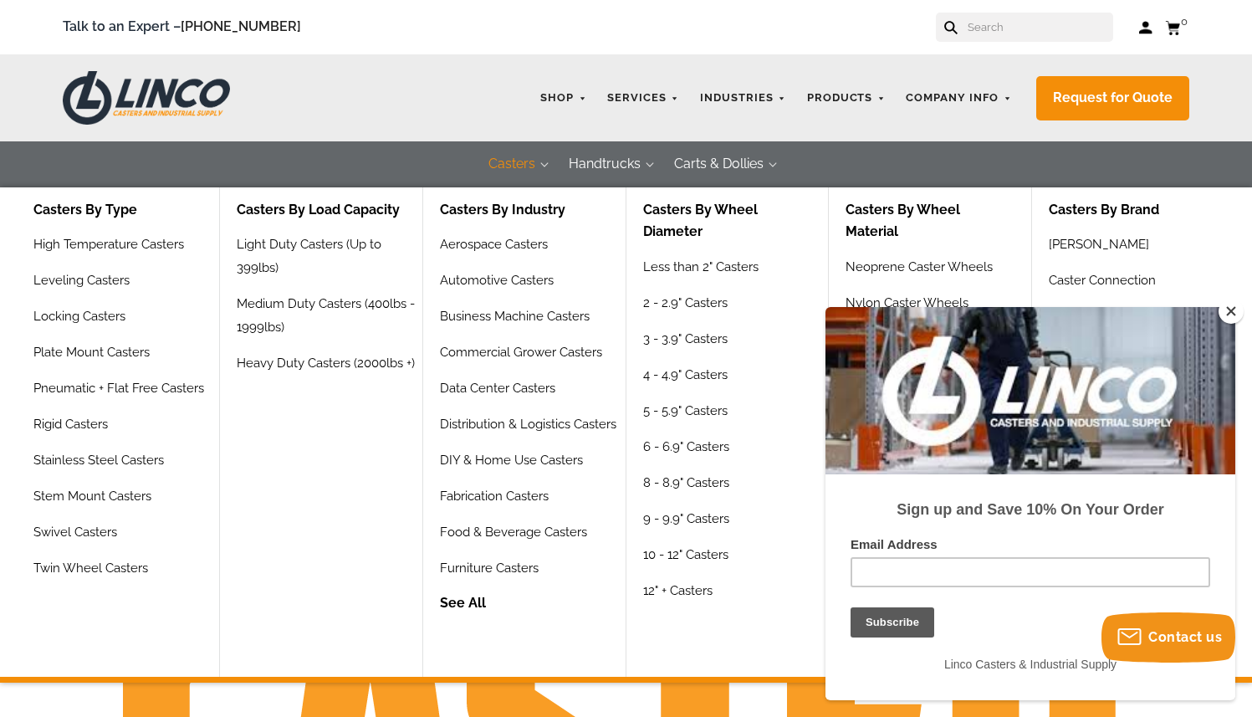
click at [528, 171] on button "Casters" at bounding box center [512, 164] width 80 height 46
click at [525, 166] on button "Casters" at bounding box center [512, 164] width 80 height 46
click at [95, 528] on link "Swivel Casters" at bounding box center [77, 538] width 89 height 36
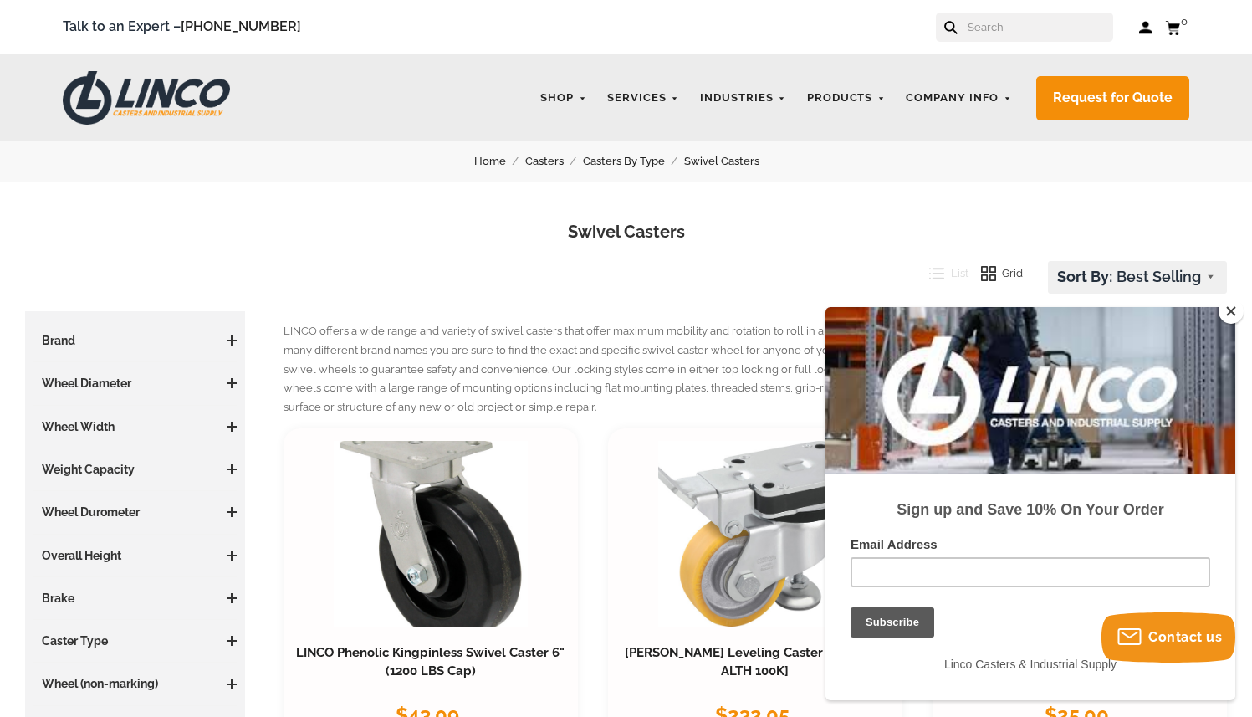
click at [1234, 312] on button "Close" at bounding box center [1230, 311] width 25 height 25
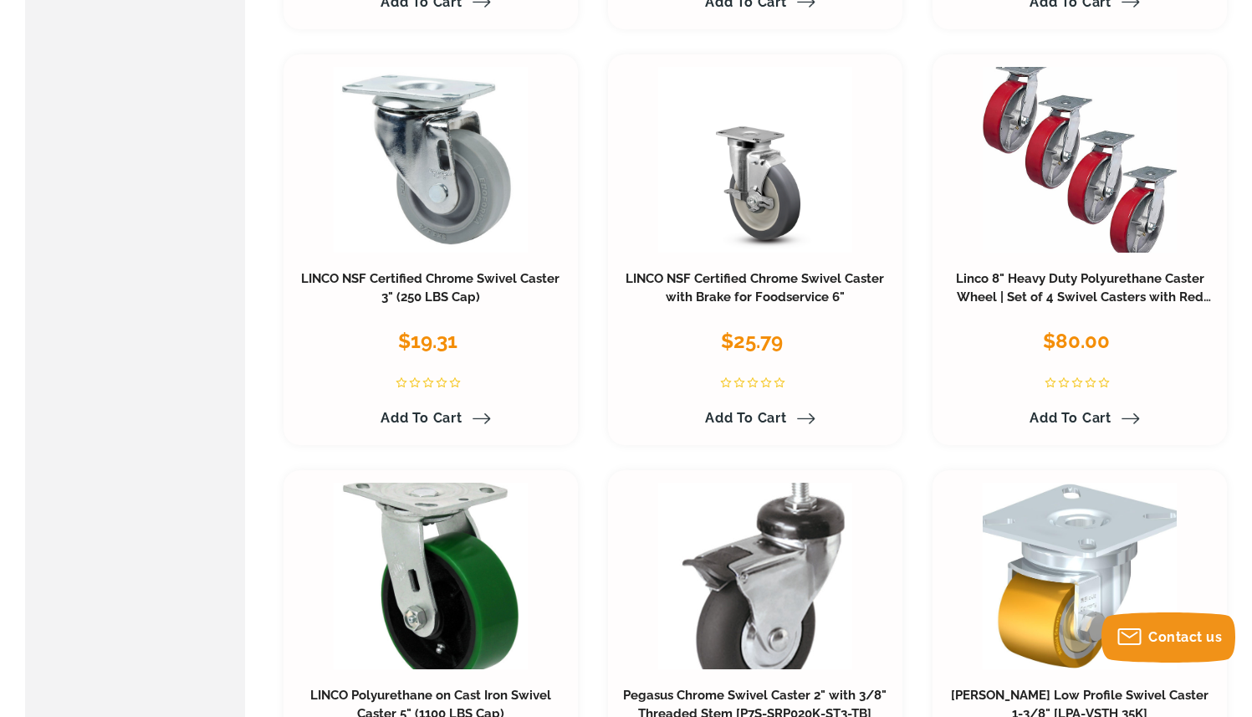
scroll to position [712, 0]
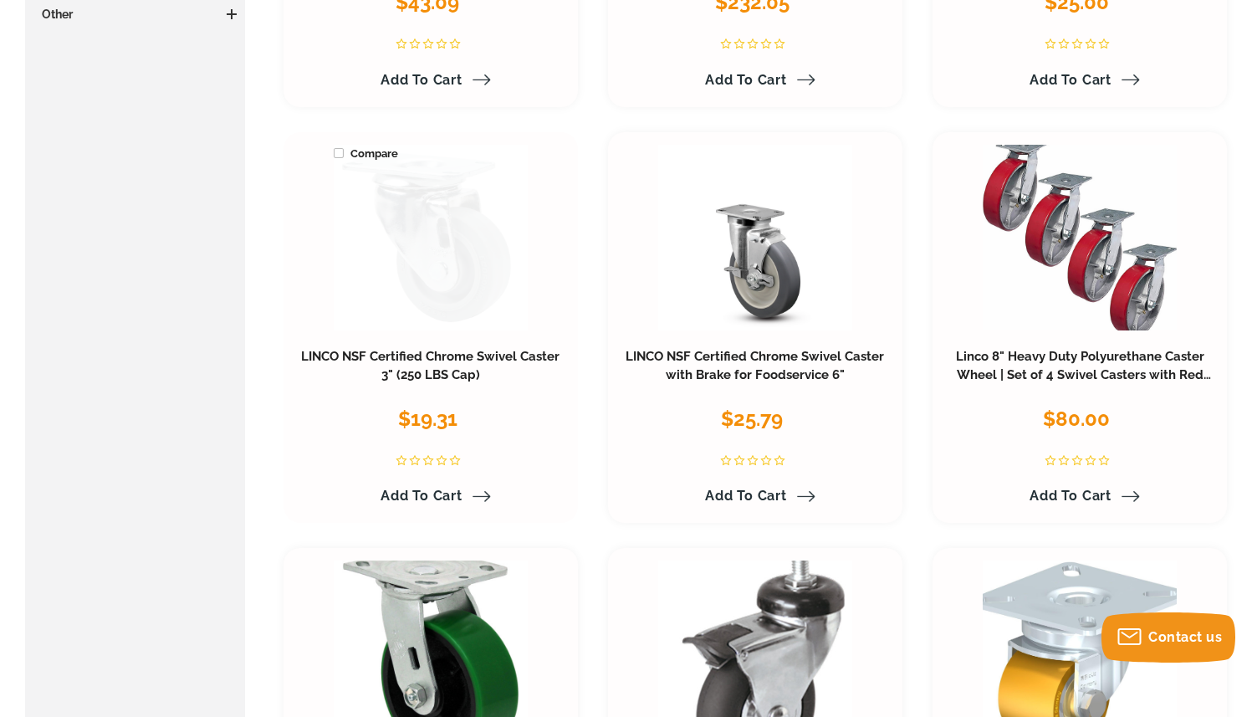
click at [454, 256] on link at bounding box center [431, 238] width 194 height 186
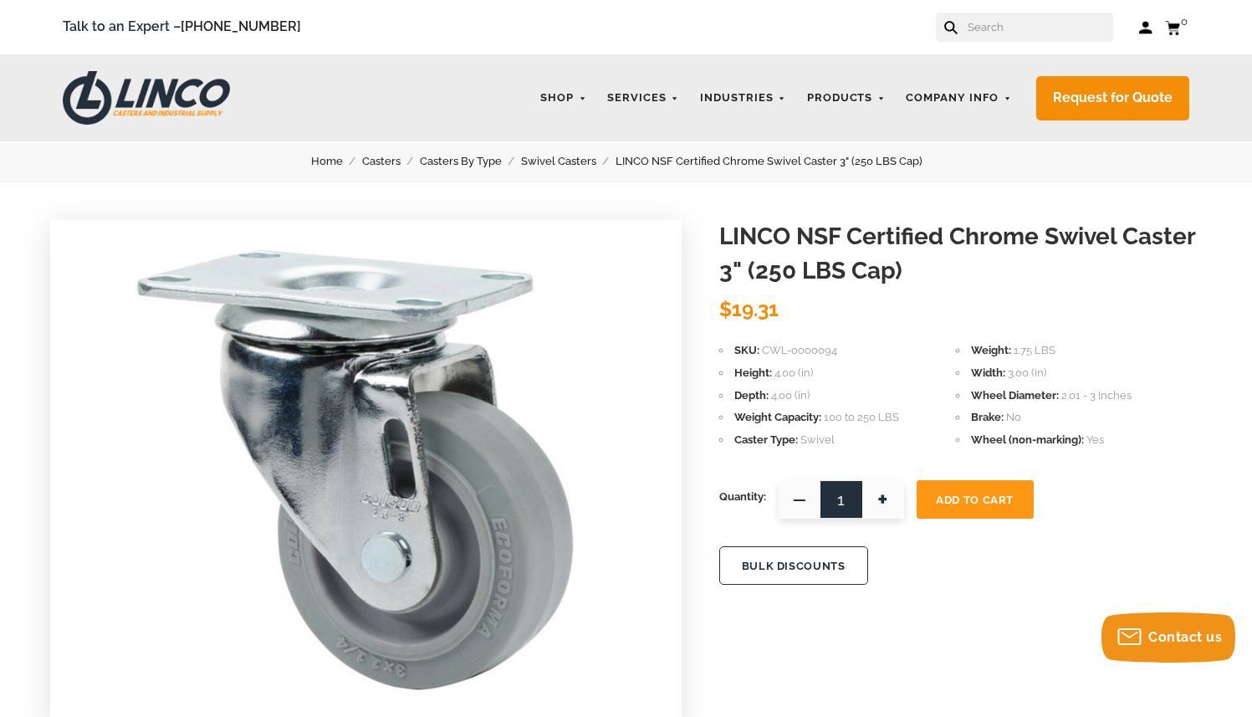
click at [878, 508] on span "+" at bounding box center [883, 499] width 42 height 38
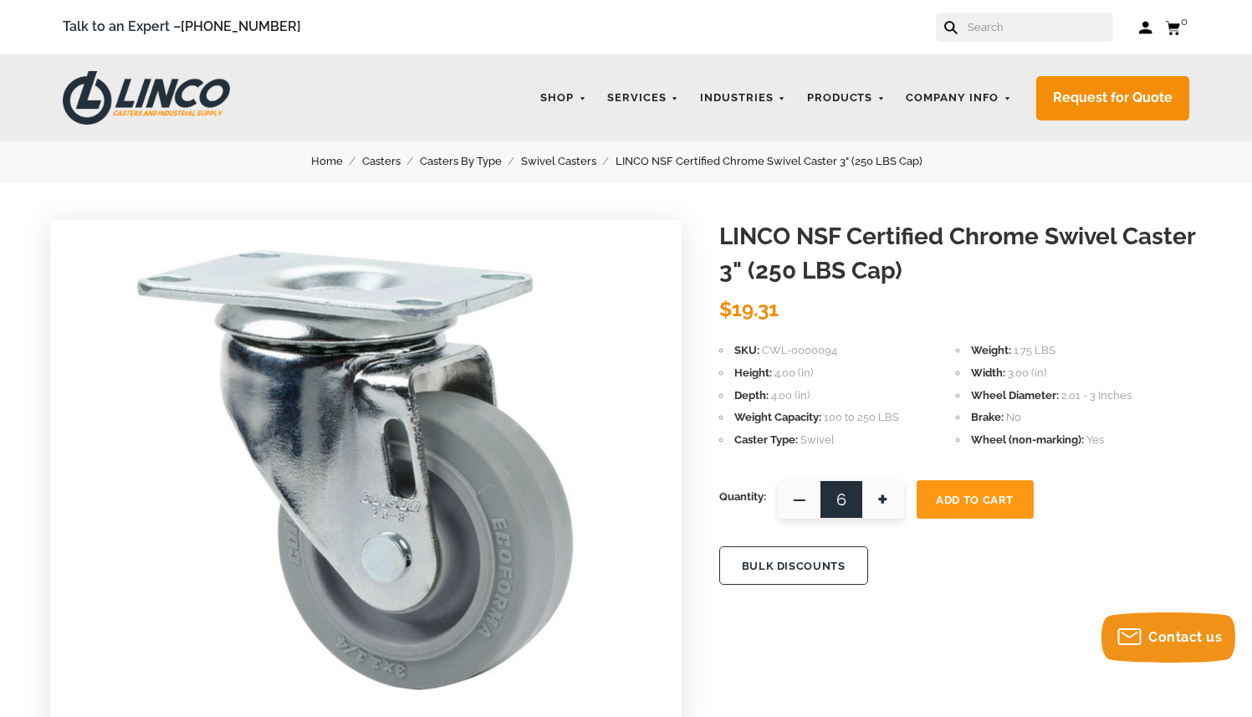
click at [878, 508] on span "+" at bounding box center [883, 499] width 42 height 38
type input "8"
click at [972, 509] on button "Add To Cart" at bounding box center [975, 499] width 117 height 38
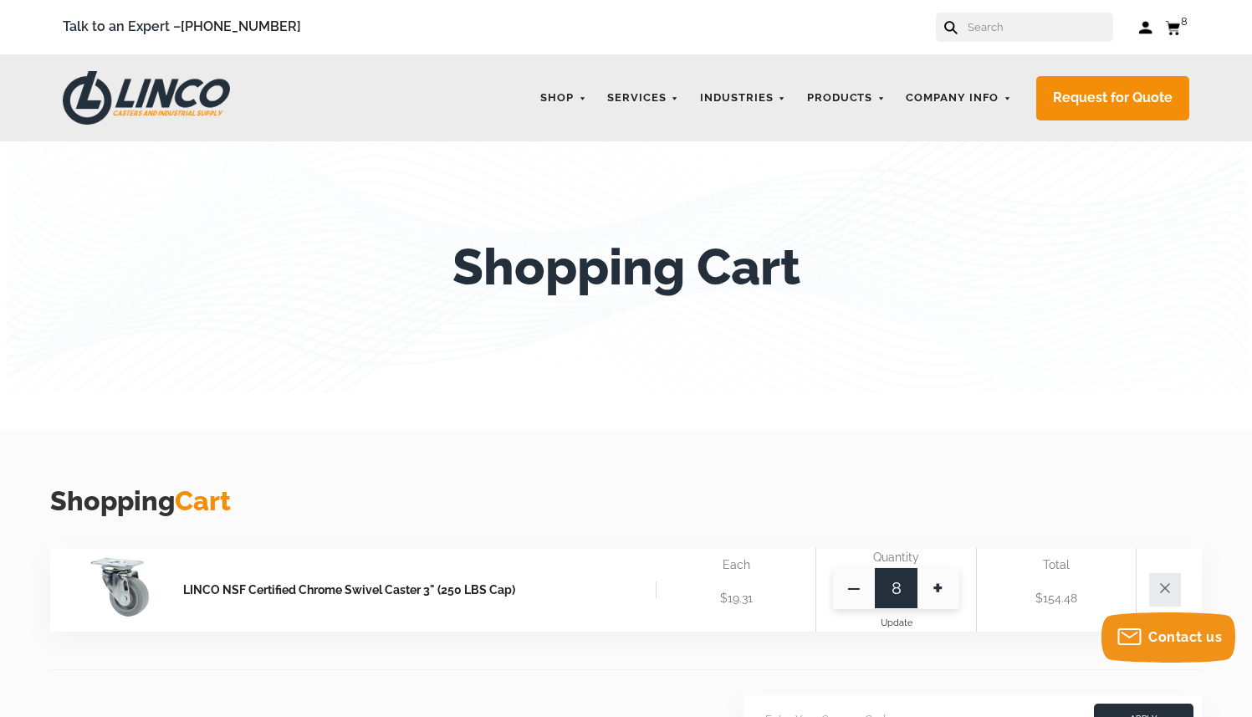
click at [1174, 32] on use at bounding box center [1172, 27] width 15 height 13
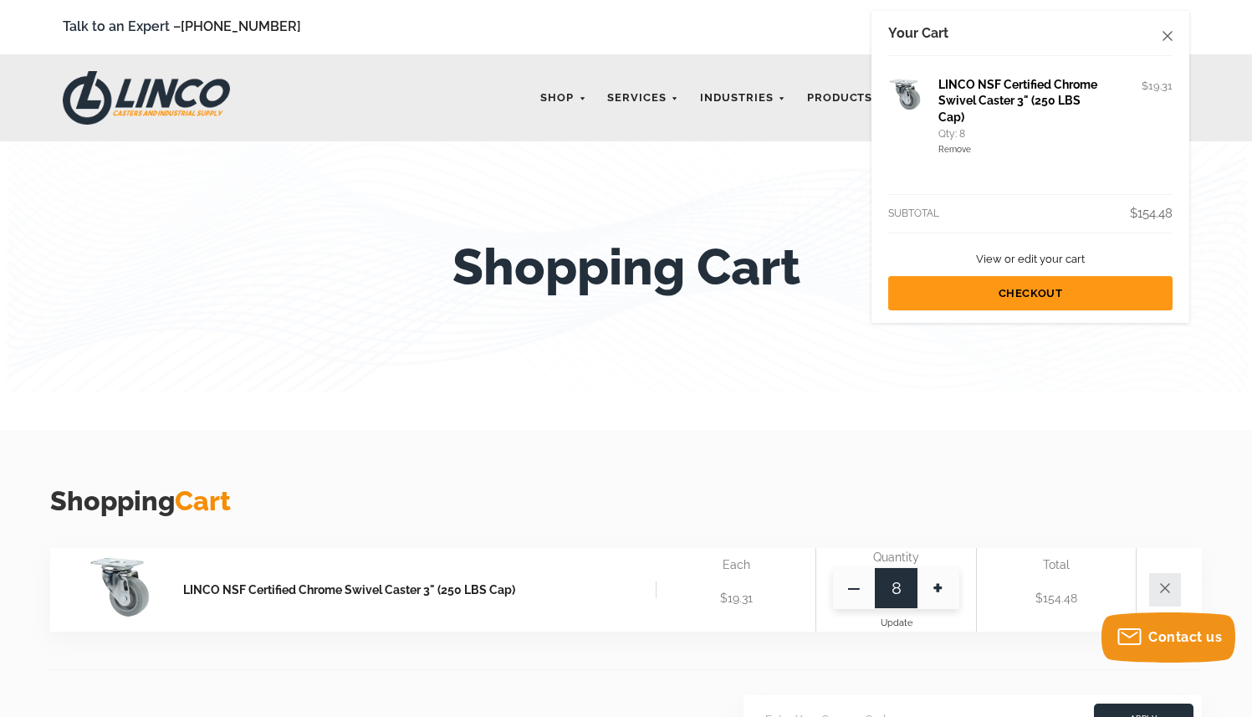
click at [1050, 299] on link "Checkout" at bounding box center [1030, 293] width 284 height 34
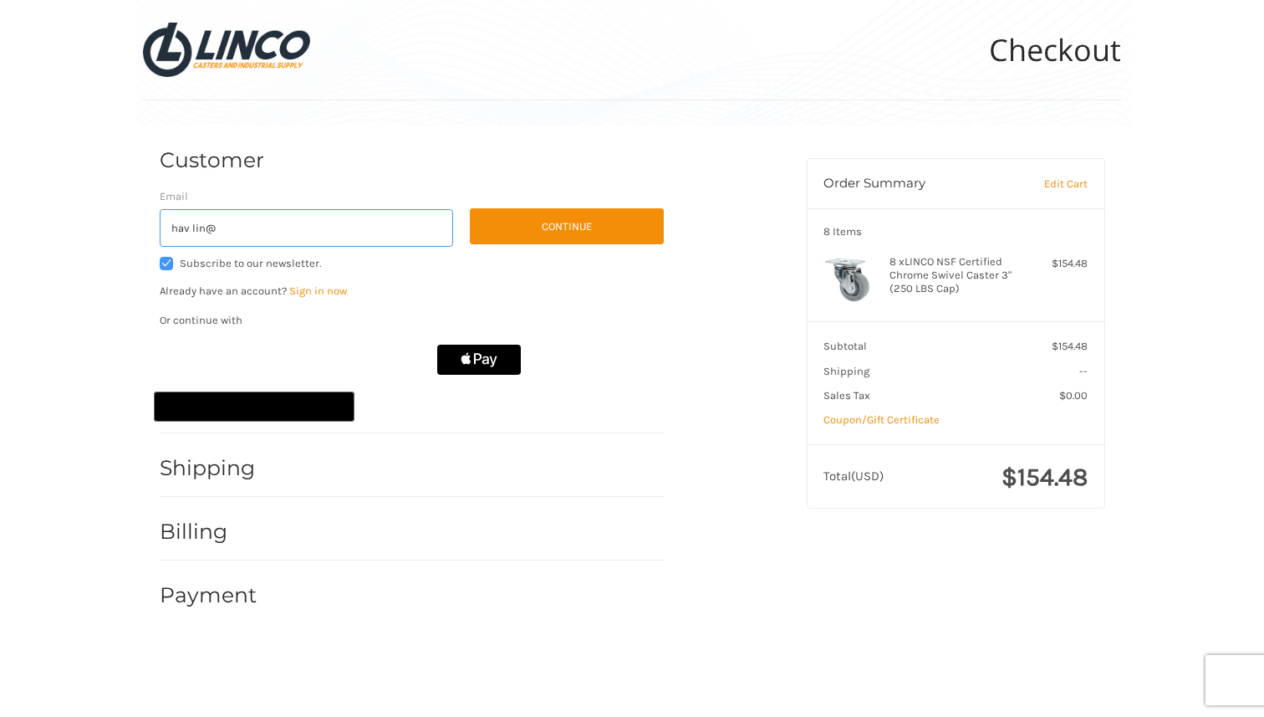
click at [192, 227] on input "hav lin@" at bounding box center [307, 228] width 294 height 38
click at [225, 227] on input "[PERSON_NAME]@" at bounding box center [307, 228] width 294 height 38
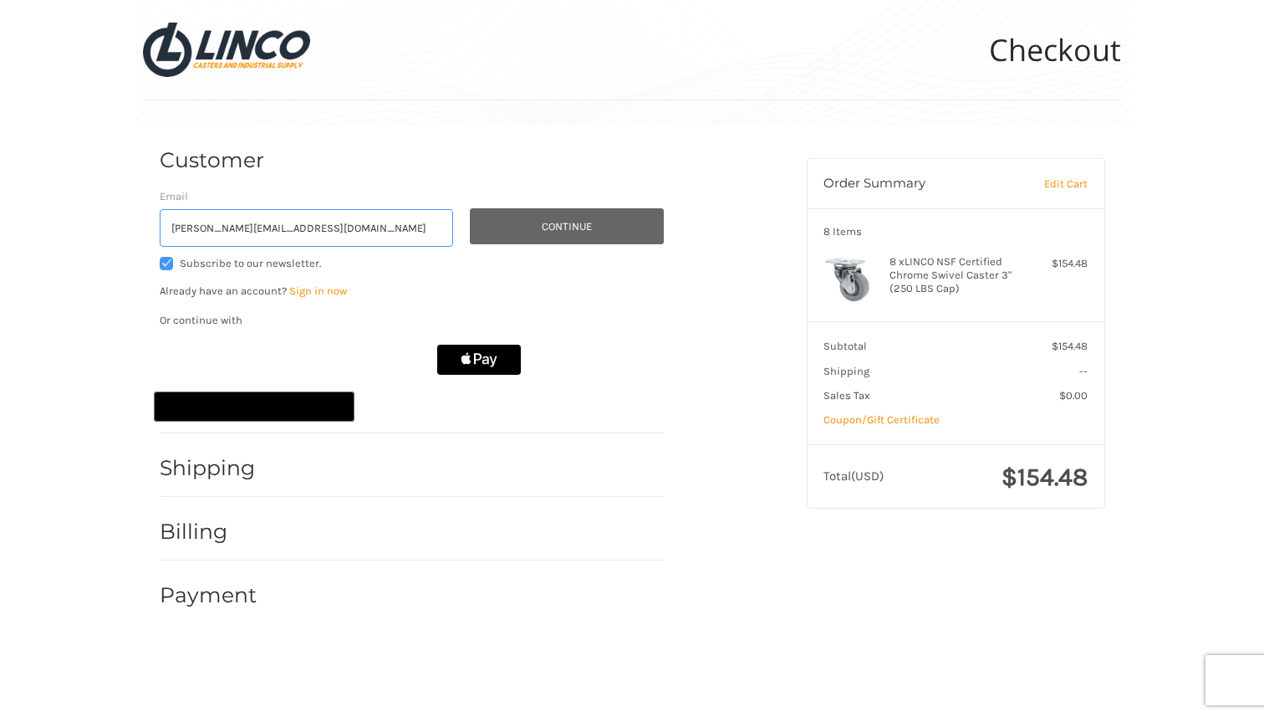
type input "[PERSON_NAME][EMAIL_ADDRESS][DOMAIN_NAME]"
click at [554, 231] on button "Continue" at bounding box center [567, 226] width 194 height 36
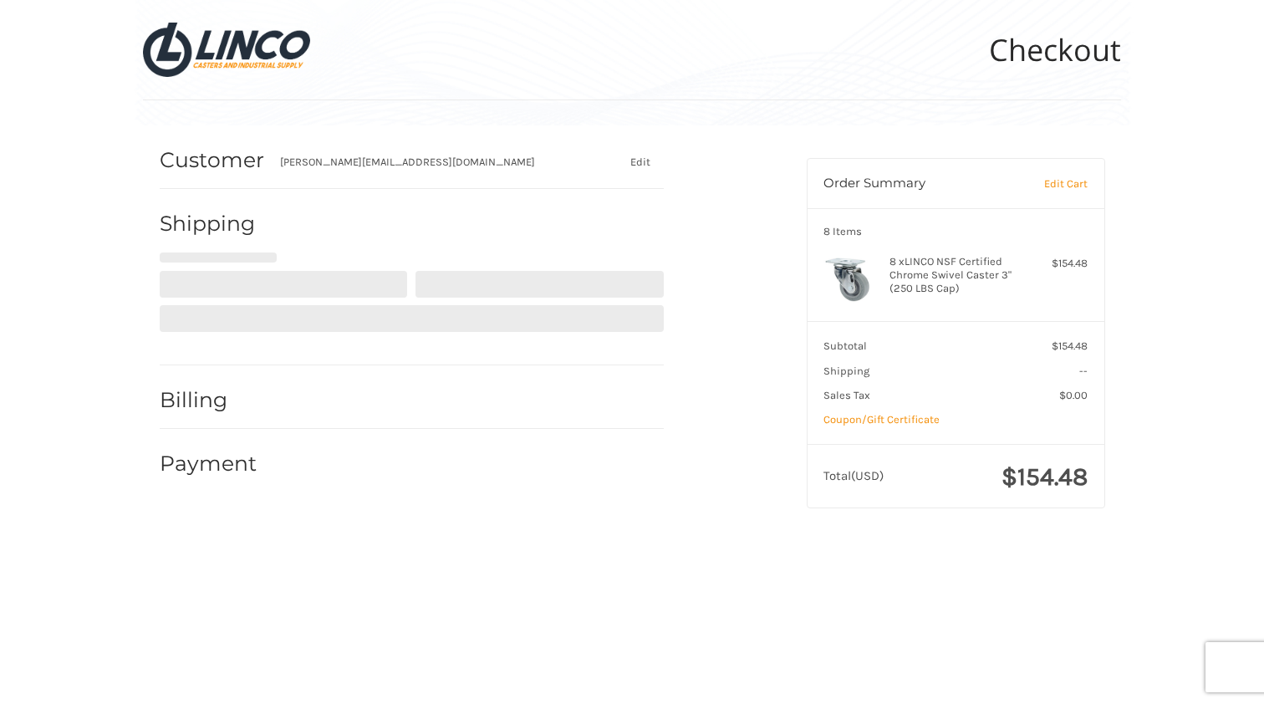
select select "US"
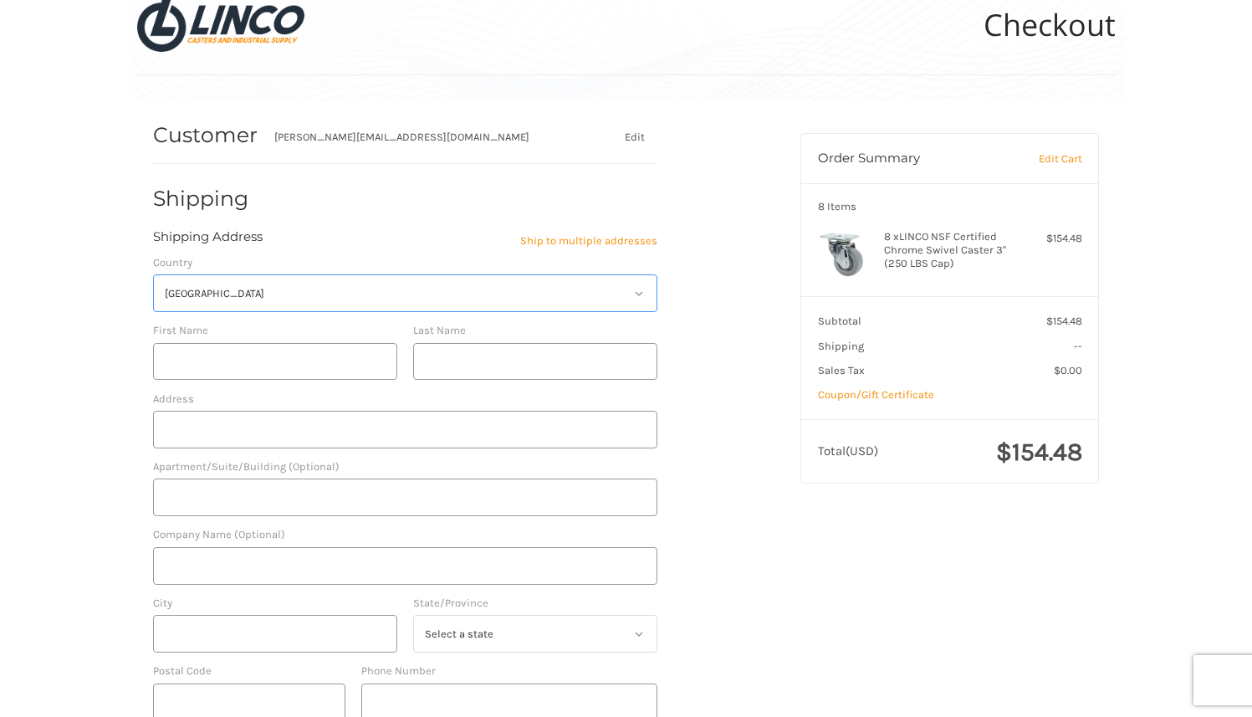
scroll to position [46, 0]
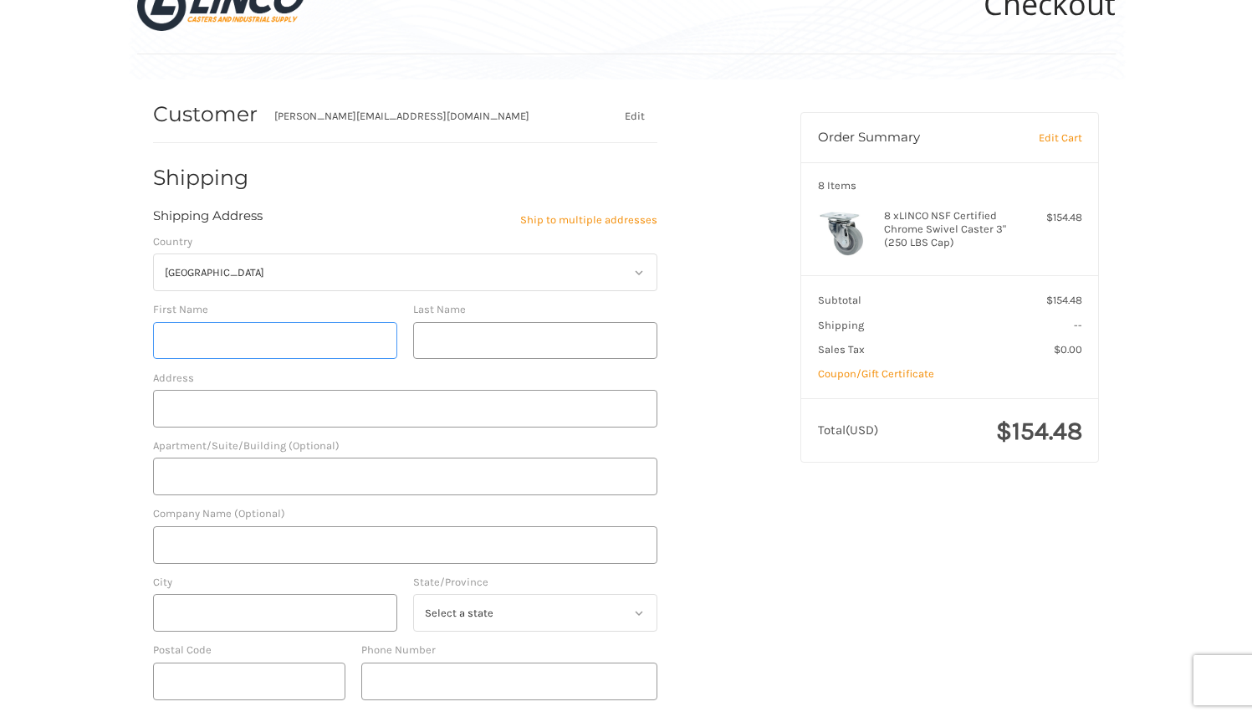
click at [274, 341] on input "First Name" at bounding box center [275, 341] width 244 height 38
type input "[PERSON_NAME]"
click at [456, 340] on input "Last Name" at bounding box center [535, 341] width 244 height 38
type input "[PERSON_NAME]"
click at [190, 412] on input "Address" at bounding box center [405, 409] width 504 height 38
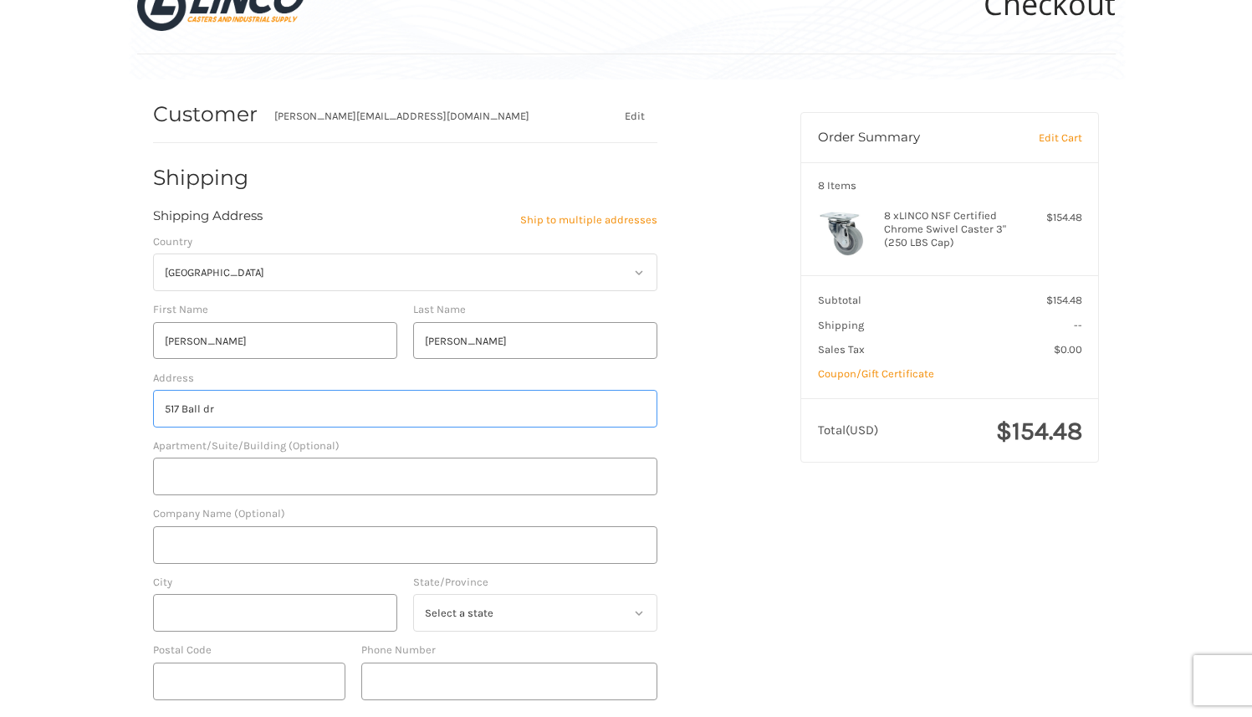
type input "517 Ball dr"
click at [210, 553] on input "Company Name (Optional)" at bounding box center [405, 545] width 504 height 38
type input "[GEOGRAPHIC_DATA]"
click at [207, 617] on input "City" at bounding box center [275, 613] width 244 height 38
type input "[GEOGRAPHIC_DATA]"
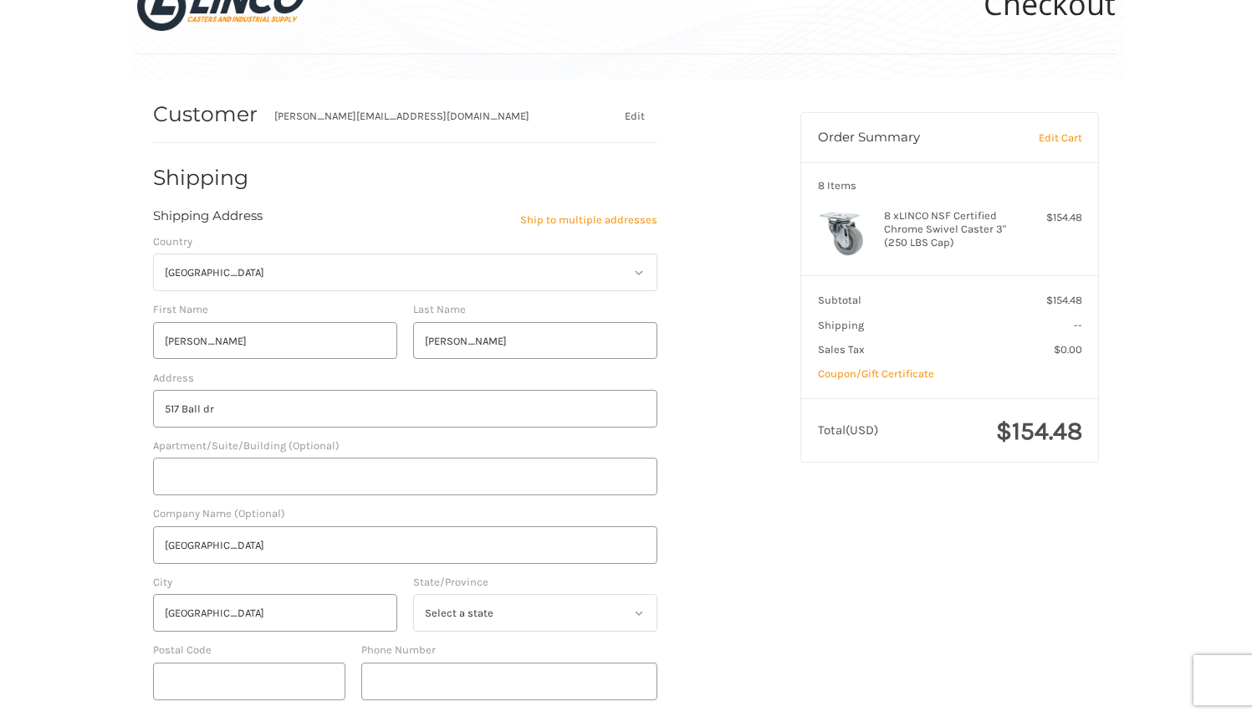
click at [643, 610] on icon at bounding box center [638, 612] width 15 height 15
click at [634, 615] on icon at bounding box center [638, 612] width 15 height 15
click at [637, 617] on icon at bounding box center [638, 612] width 15 height 15
click at [637, 608] on icon at bounding box center [638, 612] width 15 height 15
click at [473, 611] on select "Select a state [US_STATE] [US_STATE] [US_STATE] [US_STATE] [US_STATE] Armed For…" at bounding box center [535, 613] width 244 height 38
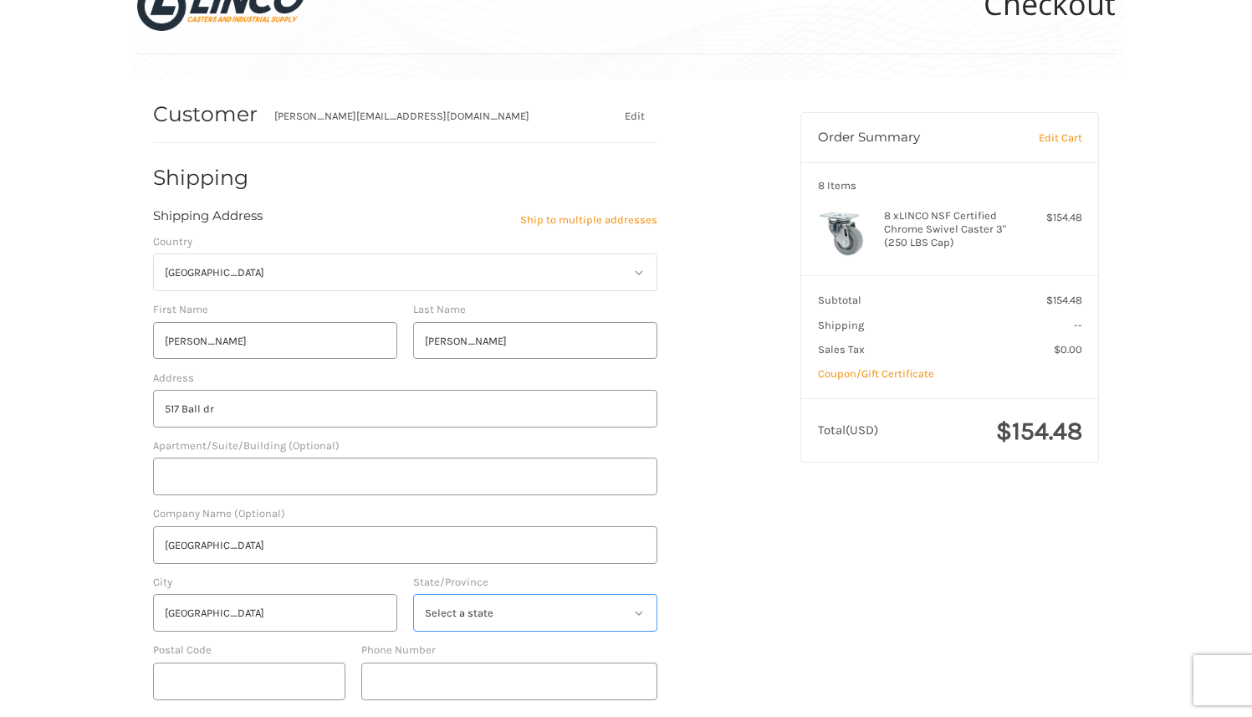
select select "IN"
click at [413, 594] on select "Select a state [US_STATE] [US_STATE] [US_STATE] [US_STATE] [US_STATE] Armed For…" at bounding box center [535, 613] width 244 height 38
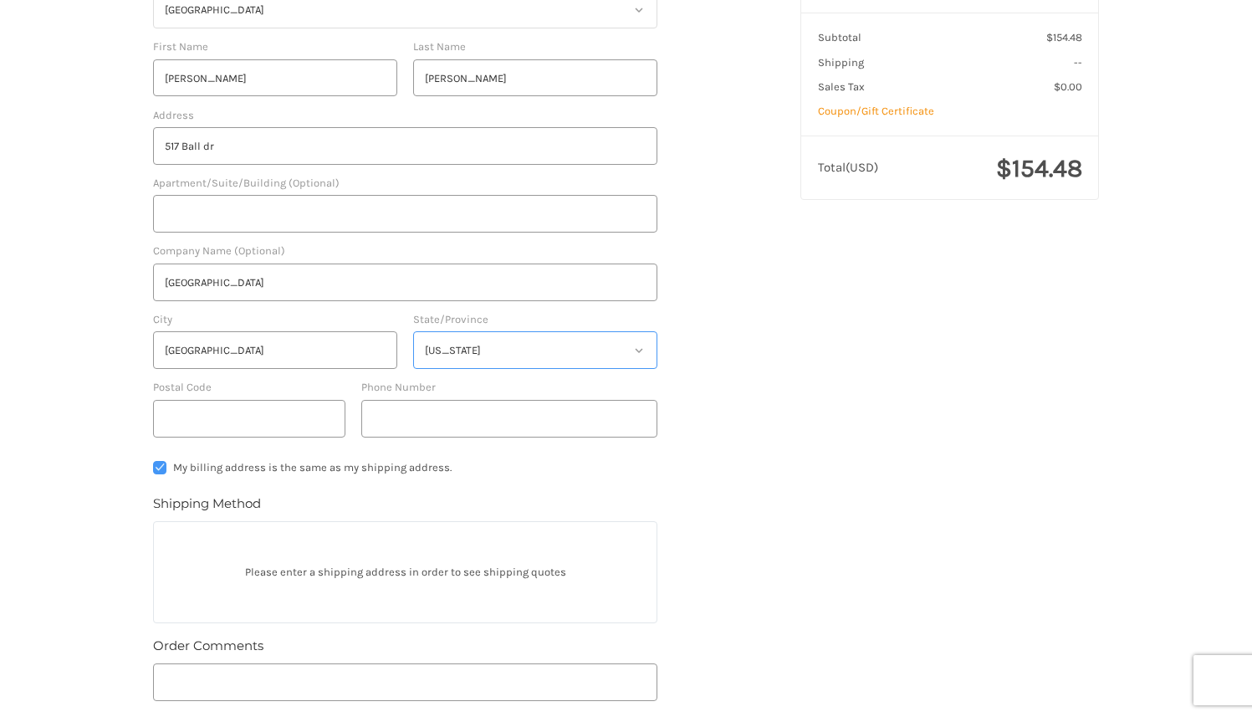
scroll to position [320, 0]
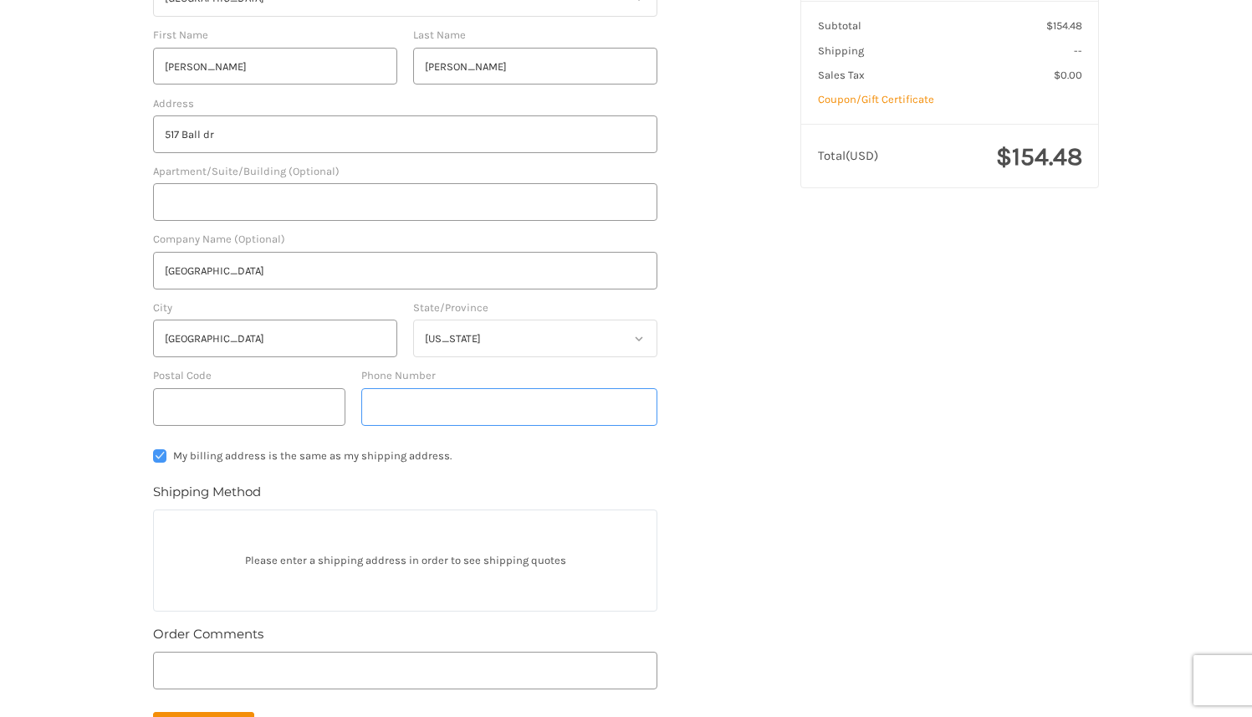
click at [437, 406] on input "Phone Number" at bounding box center [509, 407] width 296 height 38
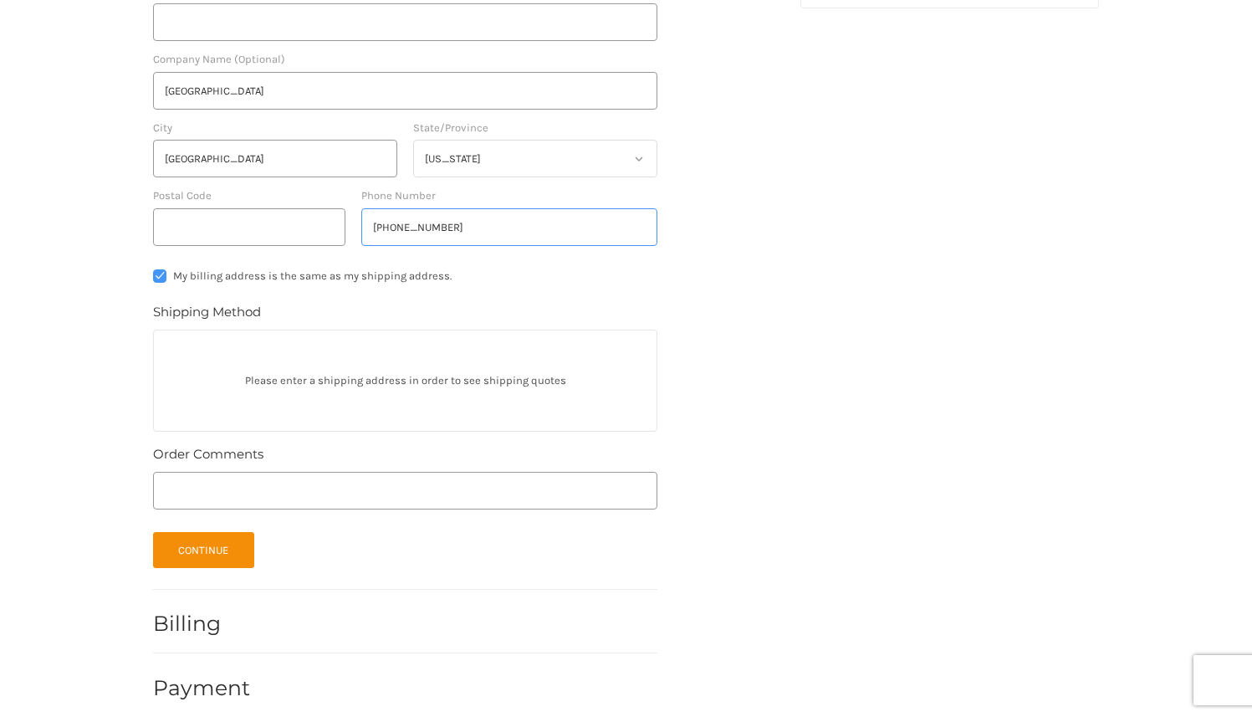
scroll to position [516, 0]
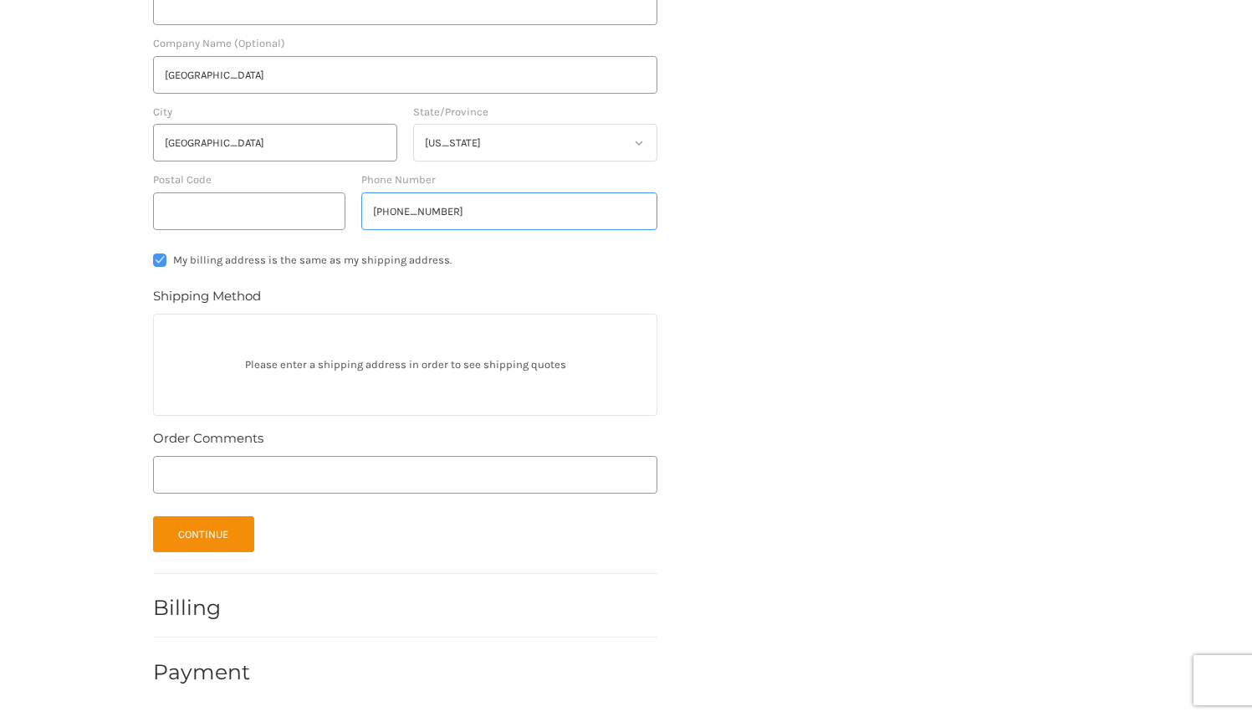
type input "[PHONE_NUMBER]"
click at [321, 367] on p "Please enter a shipping address in order to see shipping quotes" at bounding box center [405, 364] width 503 height 33
click at [260, 331] on div "Please enter a shipping address in order to see shipping quotes" at bounding box center [405, 365] width 504 height 102
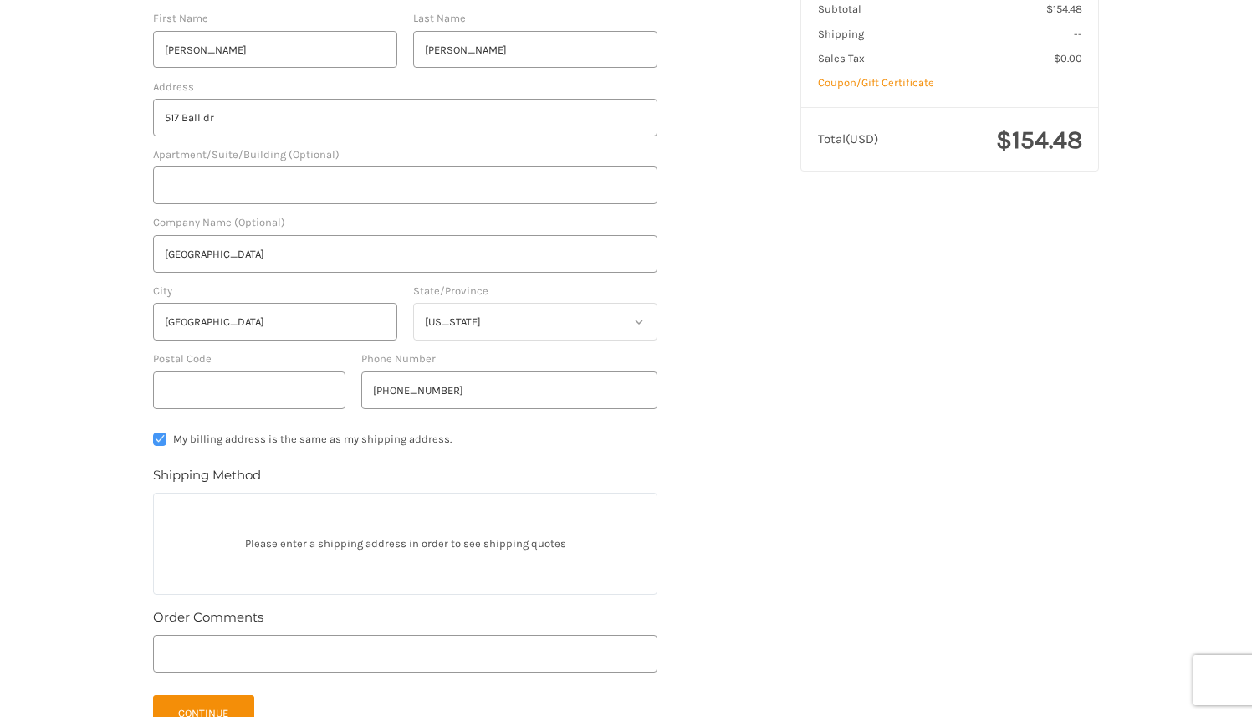
scroll to position [340, 0]
click at [162, 438] on label "My billing address is the same as my shipping address." at bounding box center [405, 436] width 504 height 13
click at [154, 431] on input "My billing address is the same as my shipping address." at bounding box center [153, 430] width 1 height 1
checkbox input "false"
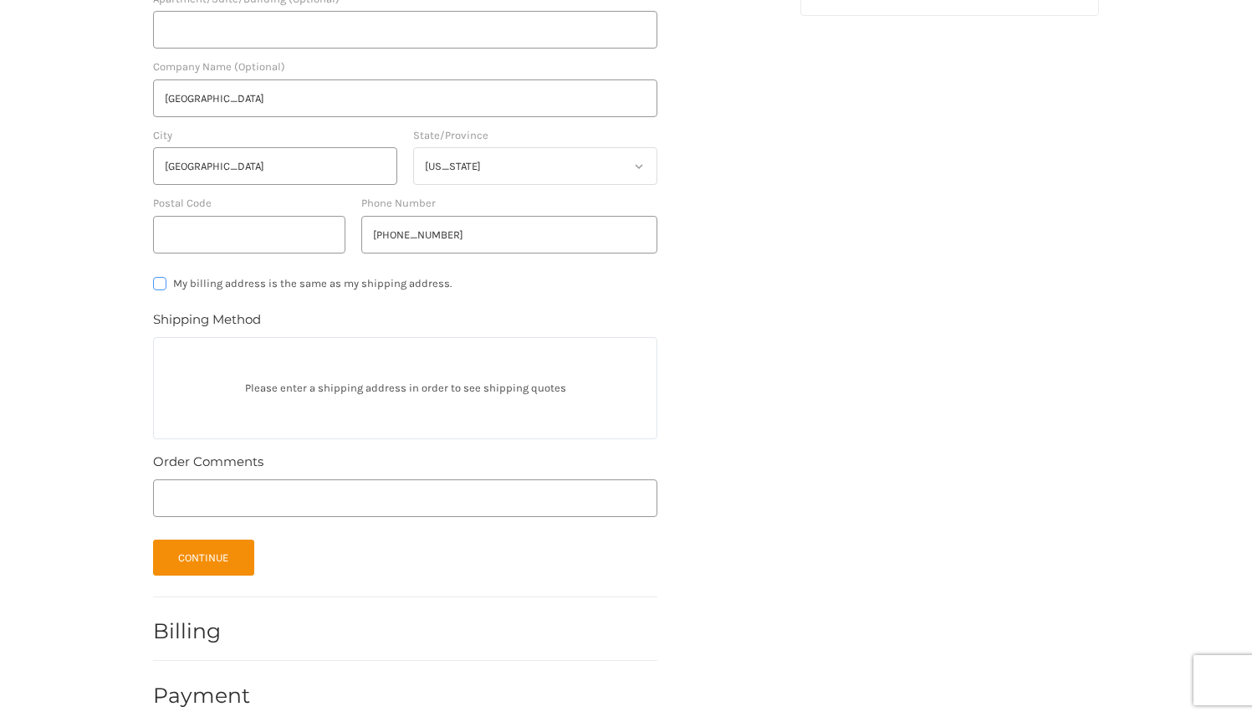
scroll to position [516, 0]
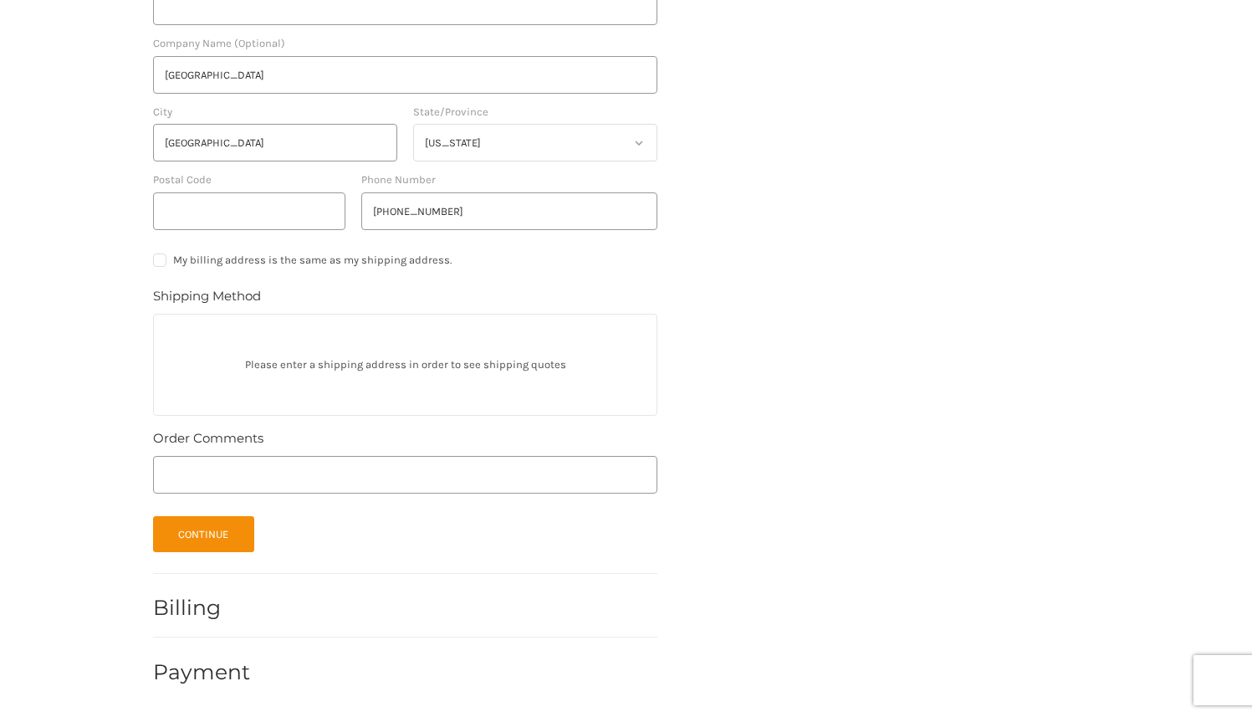
click at [200, 615] on h2 "Billing" at bounding box center [202, 608] width 98 height 26
click at [208, 211] on input "Postal Code" at bounding box center [249, 211] width 192 height 38
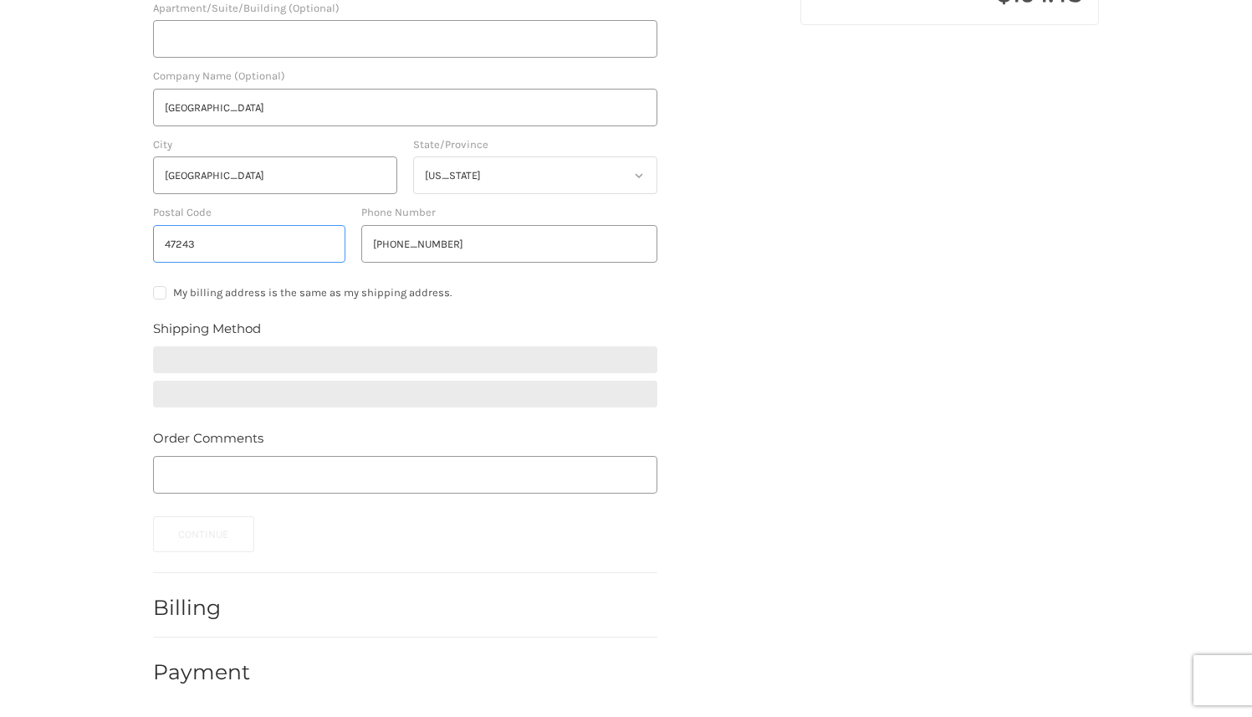
type input "47243"
click at [586, 286] on label "My billing address is the same as my shipping address." at bounding box center [405, 292] width 504 height 13
click at [154, 286] on input "My billing address is the same as my shipping address." at bounding box center [153, 286] width 1 height 1
checkbox input "true"
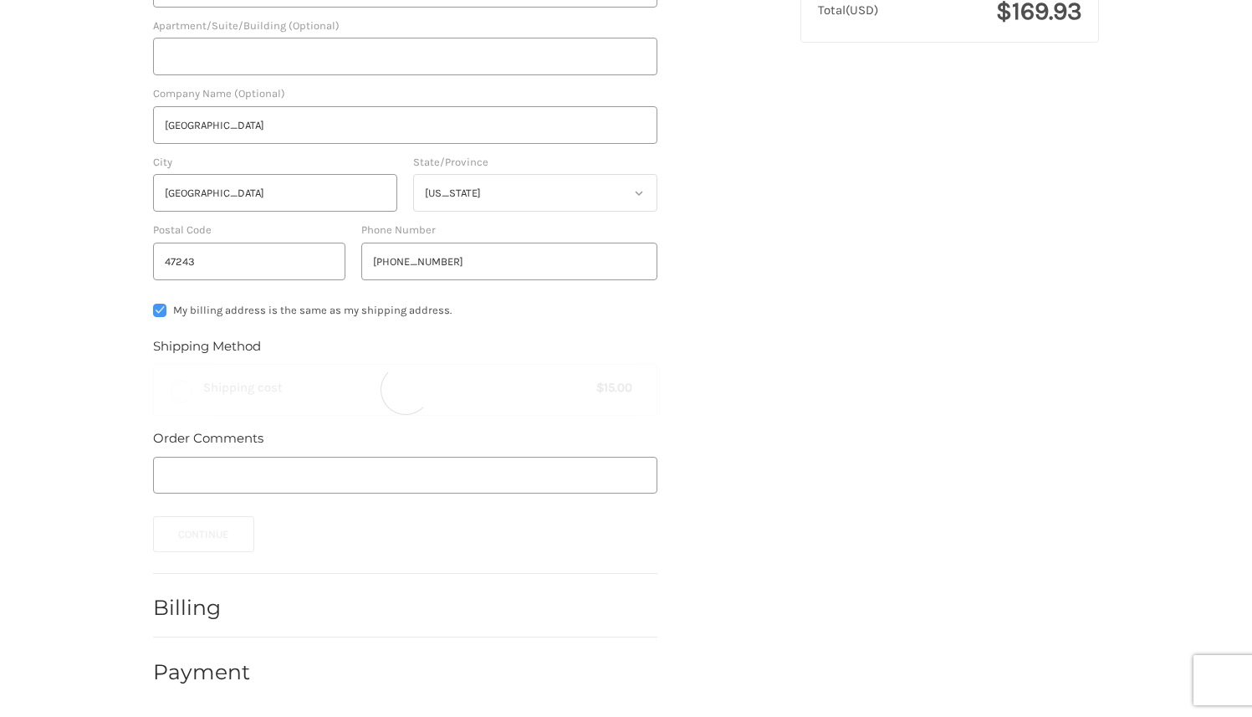
radio input "true"
click at [162, 308] on label "My billing address is the same as my shipping address." at bounding box center [405, 310] width 504 height 13
click at [154, 304] on input "My billing address is the same as my shipping address." at bounding box center [153, 304] width 1 height 1
click at [159, 315] on label "My billing address is the same as my shipping address." at bounding box center [405, 310] width 504 height 13
click at [154, 304] on input "My billing address is the same as my shipping address." at bounding box center [153, 304] width 1 height 1
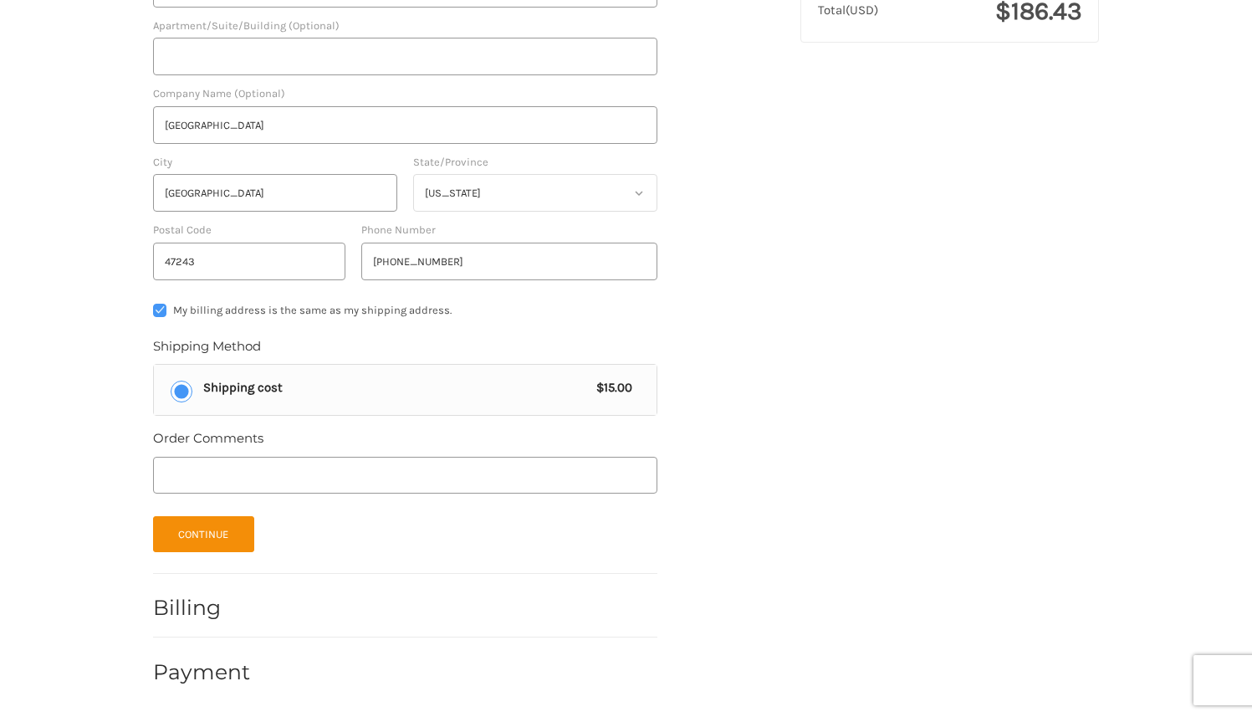
checkbox input "true"
click at [207, 538] on button "Continue" at bounding box center [203, 534] width 101 height 36
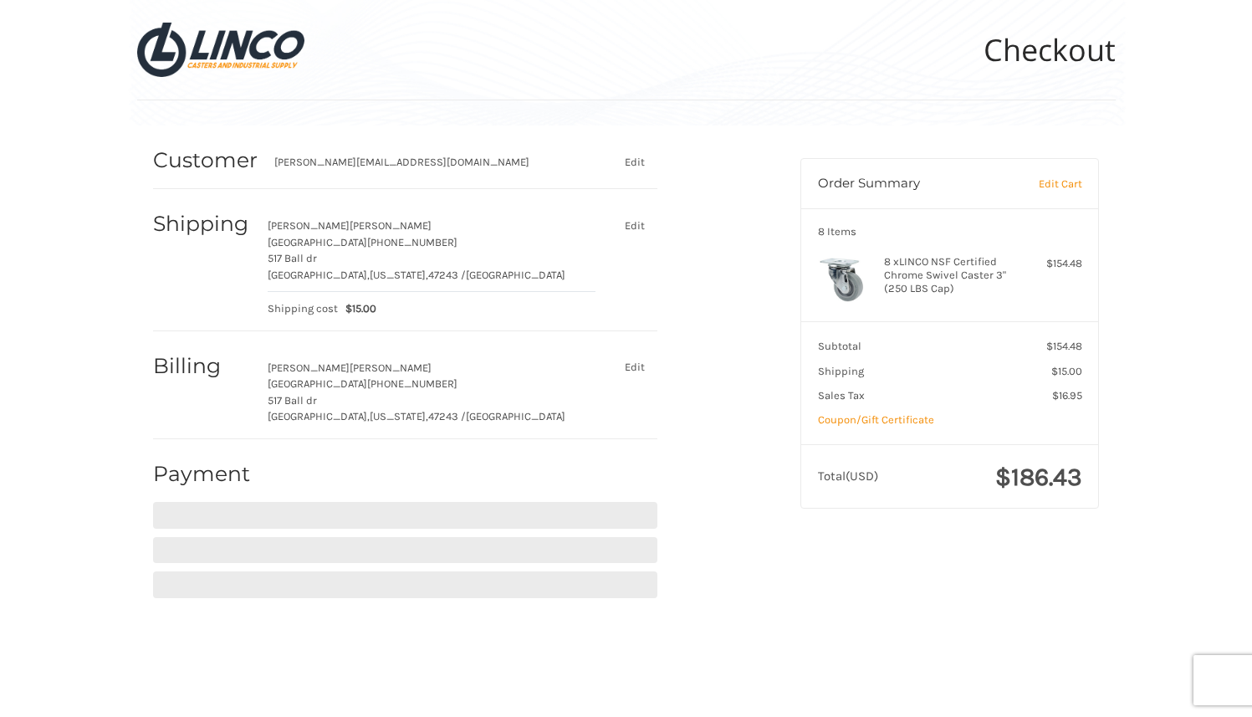
scroll to position [0, 0]
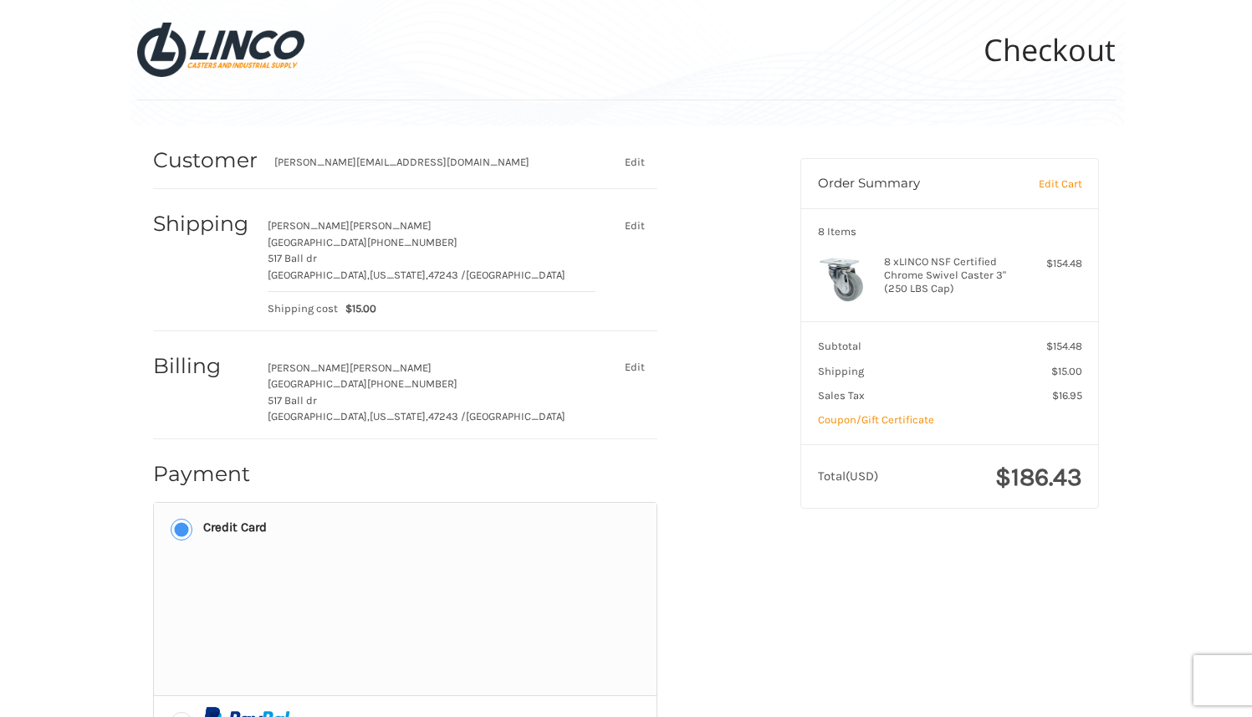
click at [1202, 272] on div "Customer [PERSON_NAME][EMAIL_ADDRESS][DOMAIN_NAME] Edit Shipping [PERSON_NAME] …" at bounding box center [626, 566] width 1252 height 883
